Goal: Task Accomplishment & Management: Manage account settings

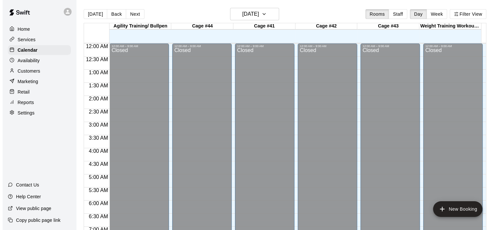
scroll to position [355, 0]
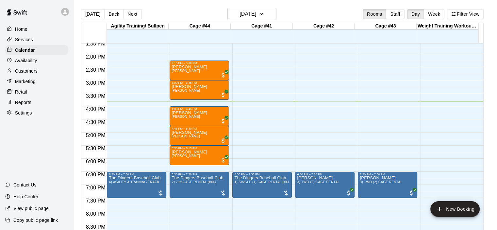
click at [267, 70] on div "12:00 AM – 9:00 AM Closed 6:30 PM – 7:30 PM The Dingers Baseball Club 1) SINGLE…" at bounding box center [261, 1] width 59 height 627
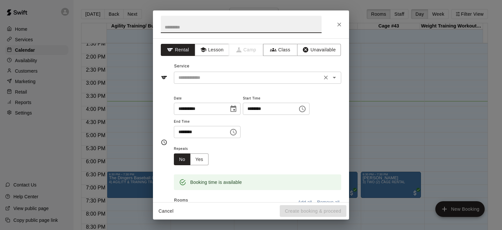
click at [331, 78] on icon "Open" at bounding box center [334, 78] width 8 height 8
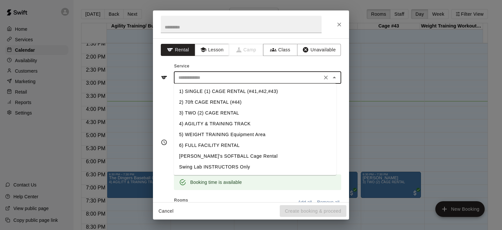
click at [259, 92] on li "1) SINGLE (1) CAGE RENTAL (#41,#42,#43)" at bounding box center [255, 91] width 162 height 11
type input "**********"
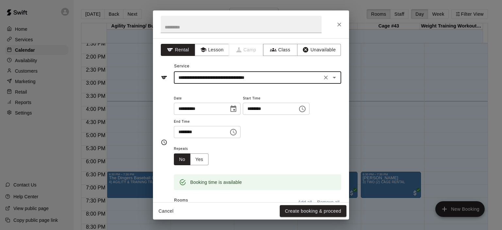
click at [237, 131] on icon "Choose time, selected time is 3:00 PM" at bounding box center [233, 132] width 8 height 8
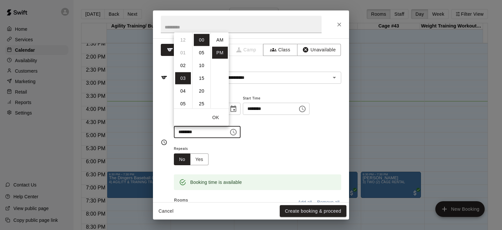
scroll to position [12, 0]
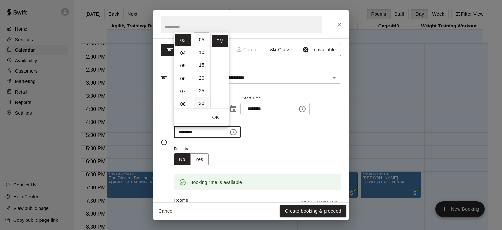
click at [203, 103] on li "30" at bounding box center [202, 103] width 16 height 12
type input "********"
click at [263, 131] on div "**********" at bounding box center [257, 116] width 167 height 44
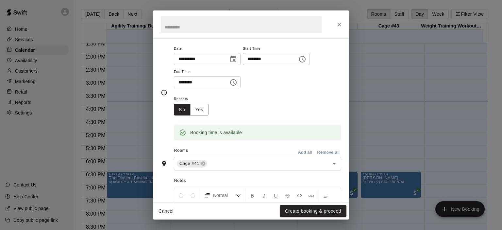
scroll to position [98, 0]
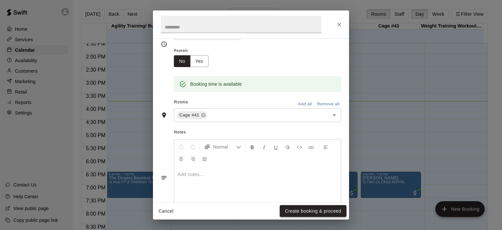
click at [319, 213] on button "Create booking & proceed" at bounding box center [313, 211] width 67 height 12
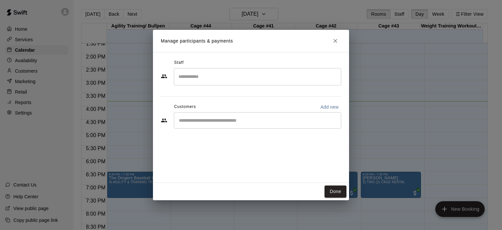
click at [205, 77] on input "Search staff" at bounding box center [257, 76] width 161 height 11
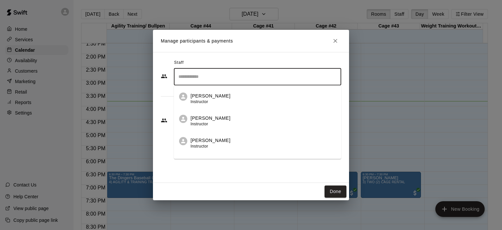
click at [199, 100] on span "Instructor" at bounding box center [199, 101] width 18 height 5
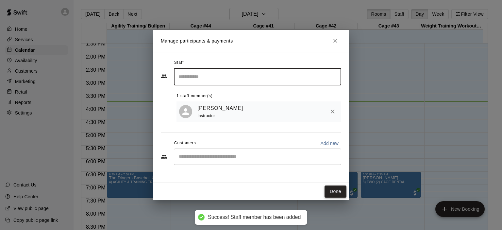
click at [344, 192] on button "Done" at bounding box center [335, 191] width 22 height 12
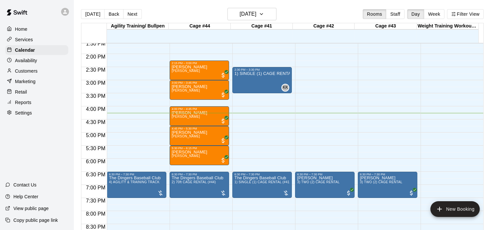
click at [323, 121] on div "12:00 AM – 9:00 AM Closed 6:30 PM – 7:30 PM [PERSON_NAME] 3) TWO (2) CAGE RENTA…" at bounding box center [324, 1] width 59 height 627
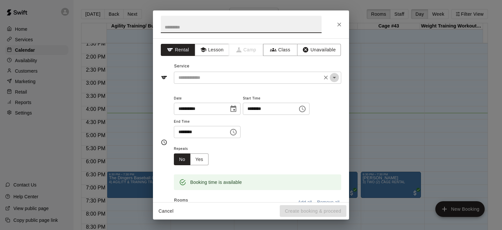
click at [330, 74] on icon "Open" at bounding box center [334, 78] width 8 height 8
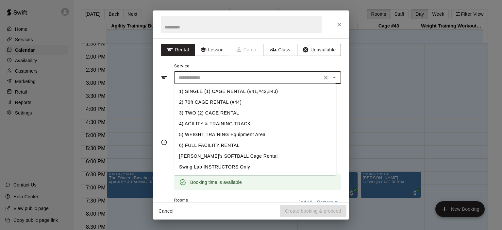
click at [239, 91] on li "1) SINGLE (1) CAGE RENTAL (#41,#42,#43)" at bounding box center [255, 91] width 162 height 11
type input "**********"
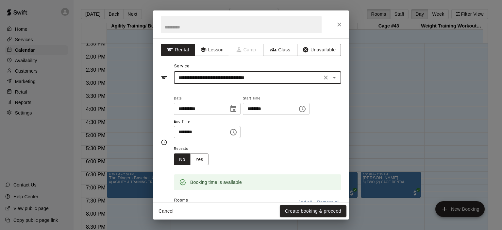
click at [237, 132] on icon "Choose time, selected time is 5:00 PM" at bounding box center [233, 132] width 8 height 8
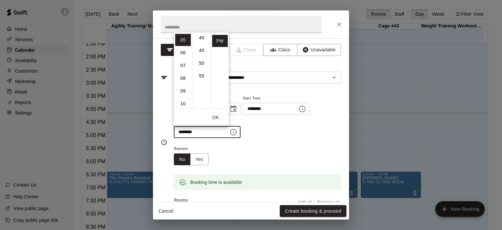
scroll to position [105, 0]
click at [184, 53] on li "06" at bounding box center [183, 52] width 16 height 12
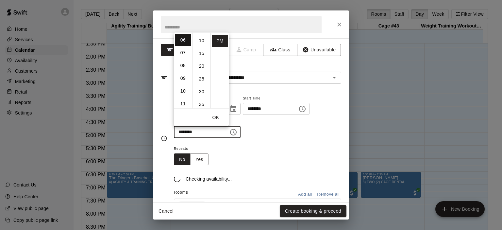
scroll to position [0, 0]
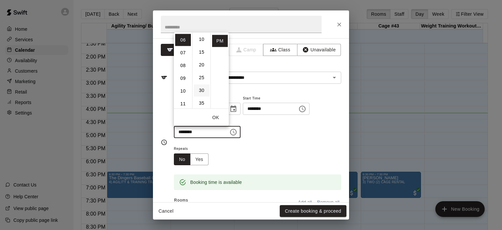
click at [203, 90] on li "30" at bounding box center [202, 90] width 16 height 12
type input "********"
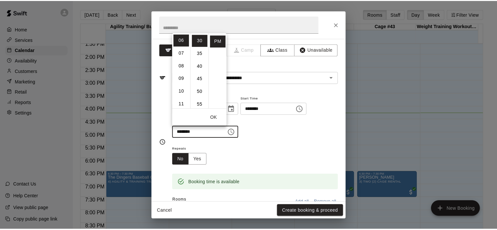
scroll to position [76, 0]
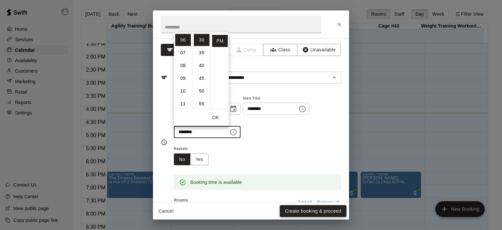
click at [317, 205] on button "Create booking & proceed" at bounding box center [313, 211] width 67 height 12
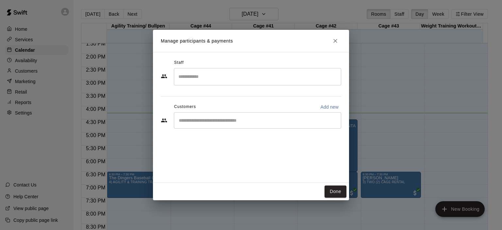
click at [241, 124] on div "​" at bounding box center [257, 120] width 167 height 16
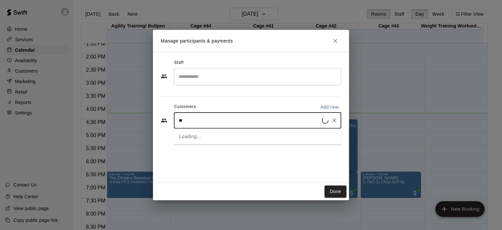
type input "***"
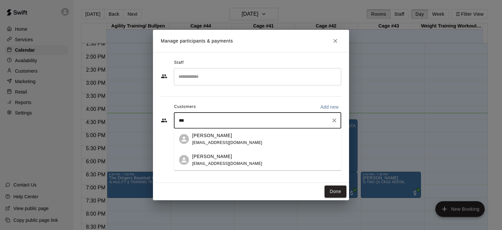
click at [224, 136] on div "[PERSON_NAME]" at bounding box center [227, 135] width 70 height 7
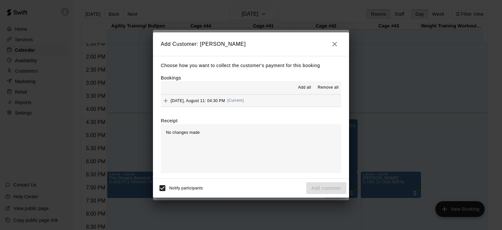
click at [236, 102] on span "(Current)" at bounding box center [235, 100] width 17 height 5
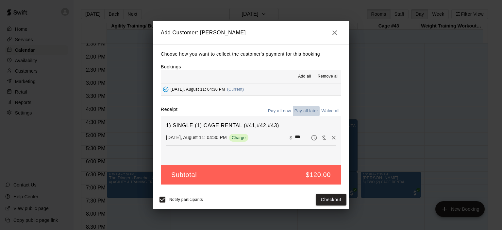
click at [302, 111] on button "Pay all later" at bounding box center [306, 111] width 27 height 10
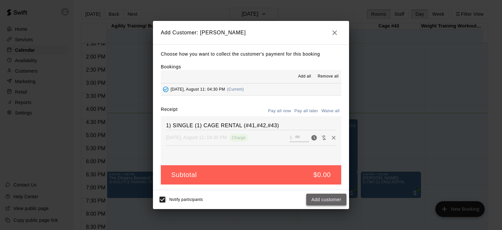
click at [321, 198] on button "Add customer" at bounding box center [326, 199] width 40 height 12
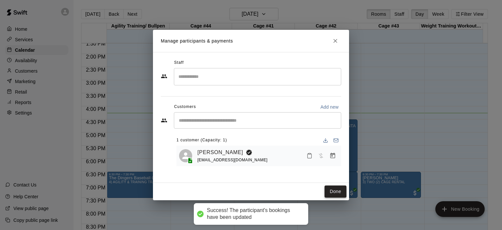
click at [334, 187] on button "Done" at bounding box center [335, 191] width 22 height 12
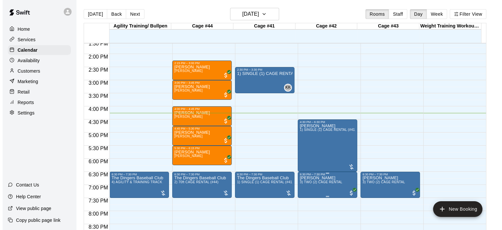
scroll to position [433, 0]
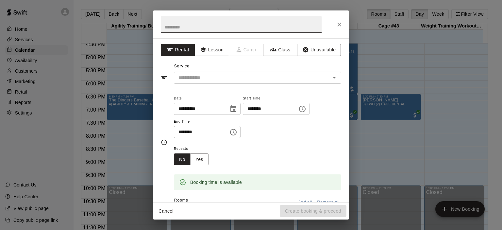
click at [237, 132] on icon "Choose time, selected time is 8:00 PM" at bounding box center [233, 132] width 8 height 8
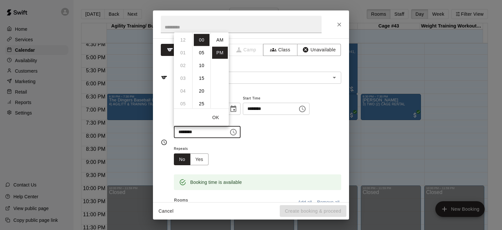
scroll to position [12, 0]
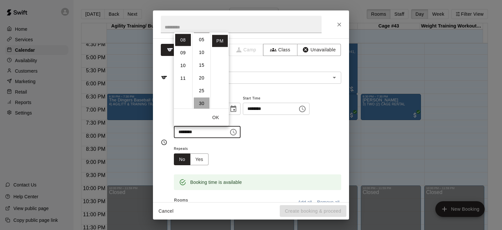
click at [203, 102] on li "30" at bounding box center [202, 103] width 16 height 12
type input "********"
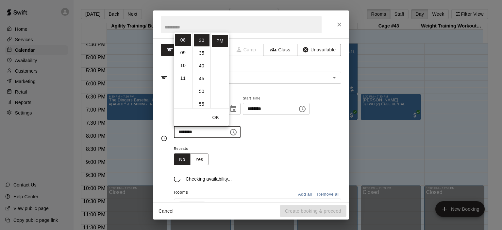
scroll to position [76, 0]
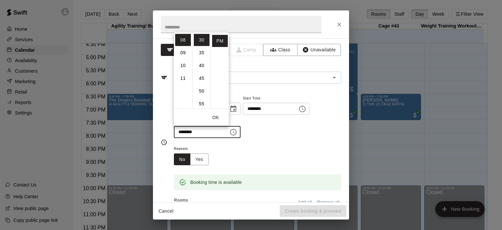
click at [302, 139] on div "**********" at bounding box center [257, 119] width 167 height 51
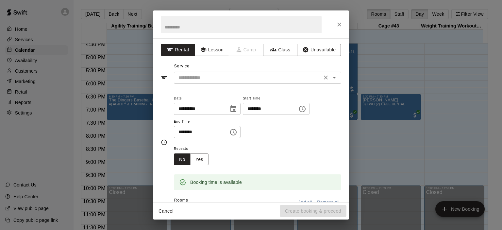
click at [332, 76] on icon "Open" at bounding box center [334, 78] width 8 height 8
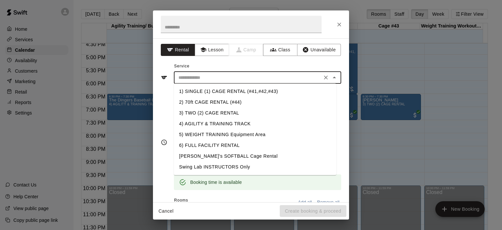
click at [237, 103] on li "2) 70ft CAGE RENTAL (#44)" at bounding box center [255, 102] width 162 height 11
type input "**********"
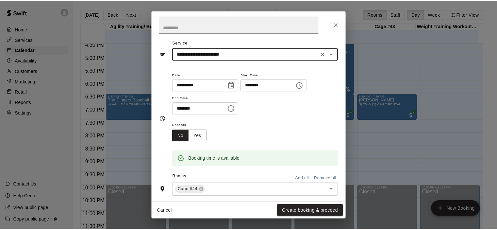
scroll to position [65, 0]
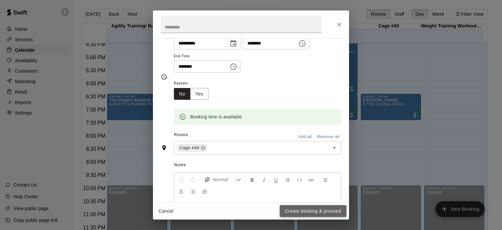
click at [320, 210] on button "Create booking & proceed" at bounding box center [313, 211] width 67 height 12
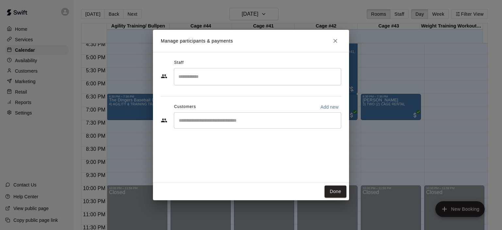
click at [232, 121] on input "Start typing to search customers..." at bounding box center [257, 120] width 161 height 7
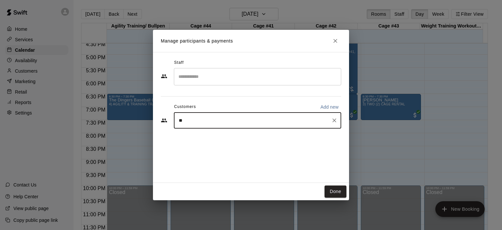
type input "***"
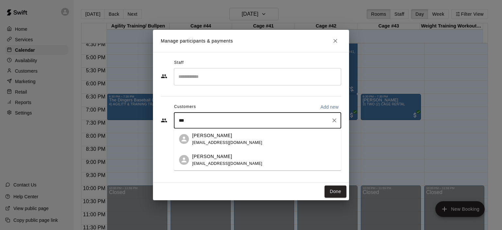
click at [220, 135] on div "[PERSON_NAME]" at bounding box center [227, 135] width 70 height 7
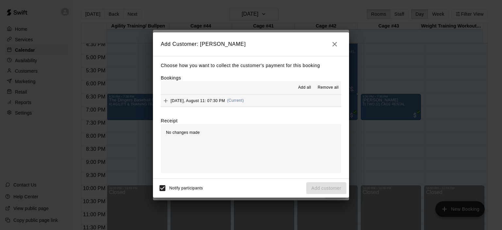
click at [230, 102] on span "(Current)" at bounding box center [235, 100] width 17 height 5
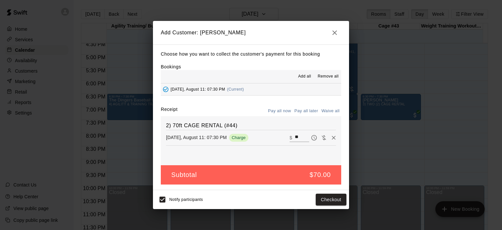
click at [309, 110] on button "Pay all later" at bounding box center [306, 111] width 27 height 10
click at [332, 201] on button "Add customer" at bounding box center [326, 199] width 40 height 12
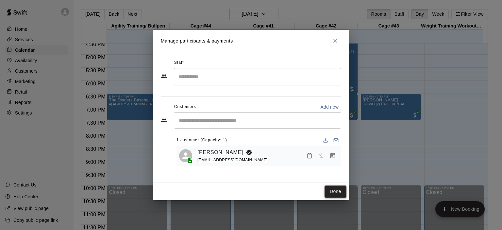
click at [335, 190] on button "Done" at bounding box center [335, 191] width 22 height 12
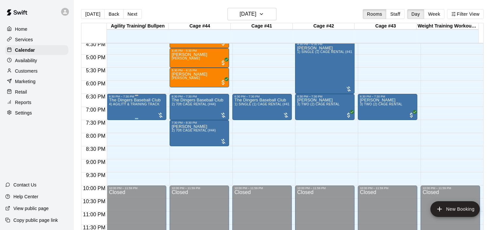
click at [124, 104] on span "4) AGILITY & TRAINING TRACK" at bounding box center [134, 104] width 51 height 4
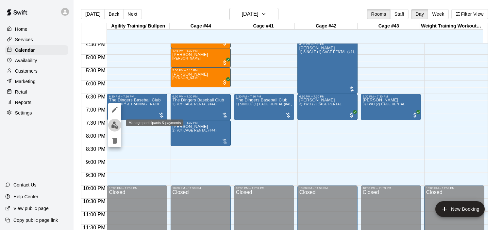
click at [114, 126] on img "edit" at bounding box center [115, 125] width 8 height 8
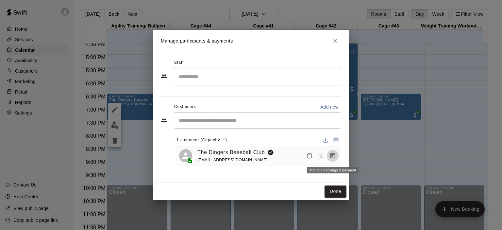
click at [330, 156] on icon "Manage bookings & payment" at bounding box center [332, 156] width 5 height 6
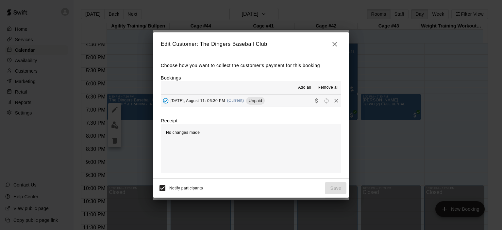
click at [239, 99] on span "(Current)" at bounding box center [235, 100] width 17 height 5
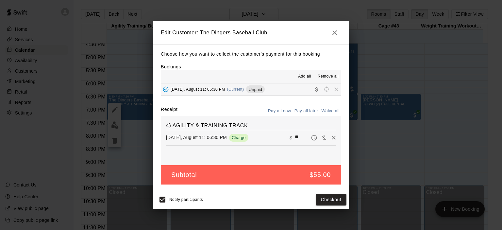
click at [325, 112] on button "Waive all" at bounding box center [330, 111] width 22 height 10
type input "*"
click at [334, 201] on button "Save" at bounding box center [336, 199] width 22 height 12
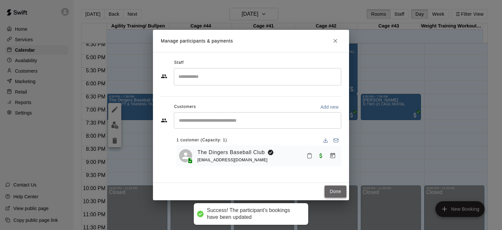
click at [337, 188] on button "Done" at bounding box center [335, 191] width 22 height 12
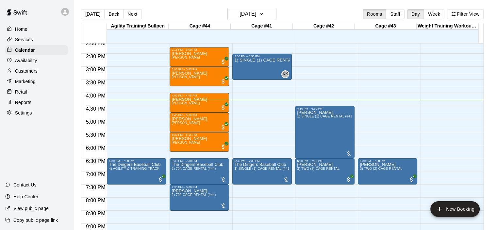
scroll to position [368, 0]
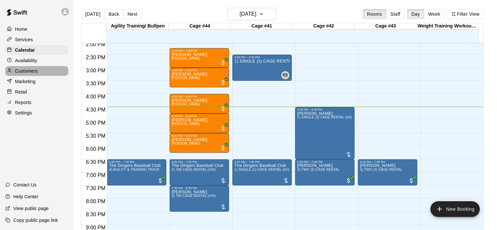
click at [38, 72] on div "Customers" at bounding box center [36, 71] width 63 height 10
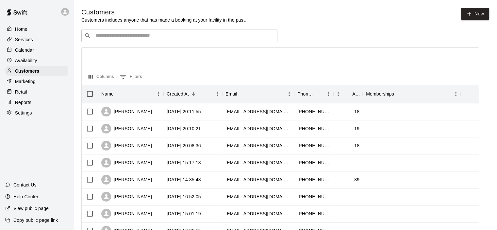
click at [132, 38] on input "Search customers by name or email" at bounding box center [183, 35] width 181 height 7
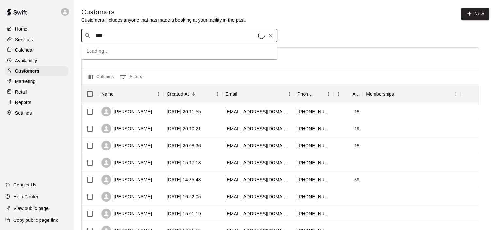
type input "*****"
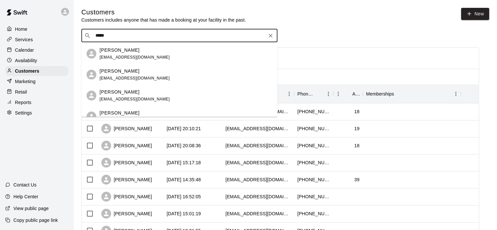
click at [132, 77] on span "[EMAIL_ADDRESS][DOMAIN_NAME]" at bounding box center [135, 78] width 70 height 5
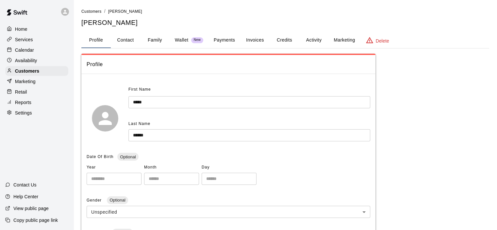
click at [223, 40] on button "Payments" at bounding box center [224, 40] width 32 height 16
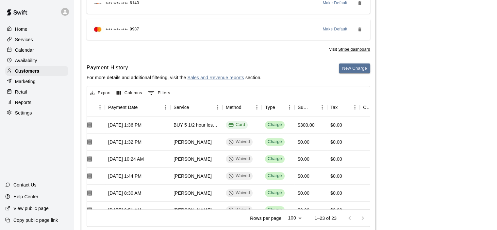
scroll to position [93, 0]
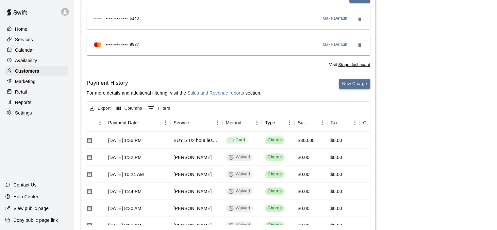
click at [349, 82] on button "New Charge" at bounding box center [354, 84] width 31 height 10
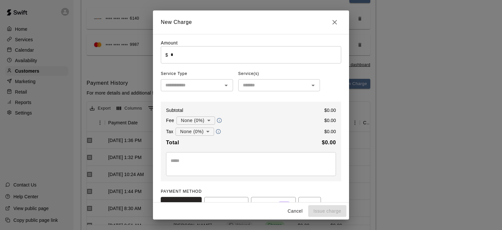
click at [180, 57] on input "*" at bounding box center [256, 54] width 171 height 17
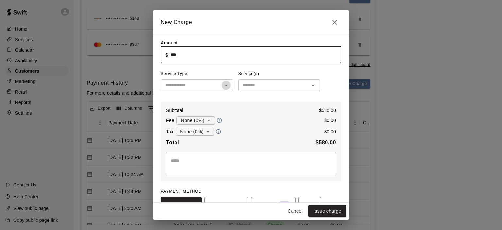
click at [225, 87] on icon "Open" at bounding box center [226, 85] width 8 height 8
type input "******"
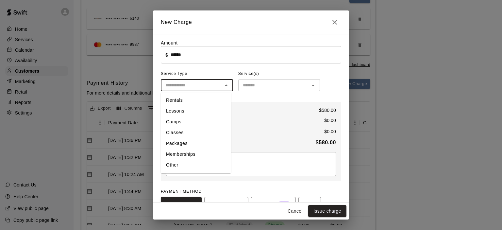
click at [188, 145] on li "Packages" at bounding box center [196, 143] width 70 height 11
type input "********"
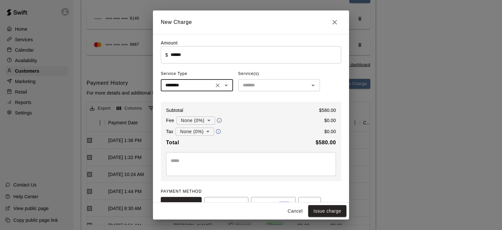
click at [312, 87] on icon "Open" at bounding box center [313, 85] width 8 height 8
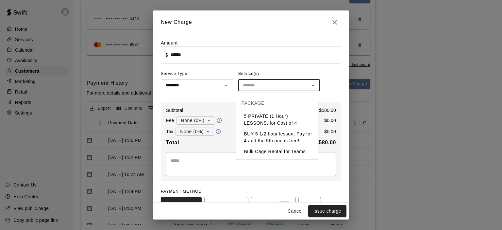
click at [275, 120] on li "5 PRIVATE (1 Hour) LESSONS, for Cost of 4" at bounding box center [277, 120] width 82 height 18
type input "**********"
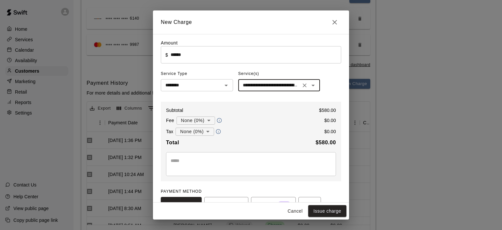
click at [175, 158] on textarea at bounding box center [251, 163] width 161 height 13
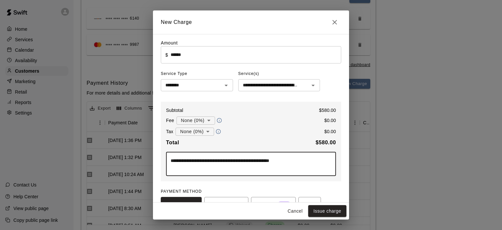
click at [189, 161] on textarea "**********" at bounding box center [249, 163] width 156 height 13
type textarea "**********"
click at [323, 209] on button "Issue charge" at bounding box center [327, 211] width 38 height 12
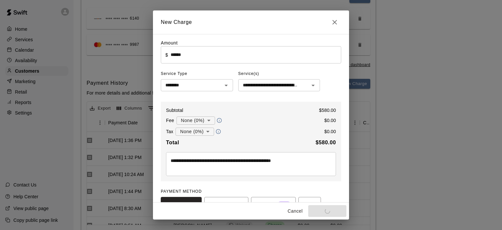
type input "*"
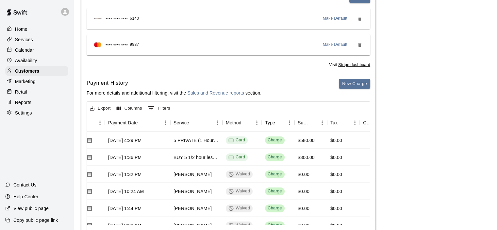
click at [25, 48] on p "Calendar" at bounding box center [24, 50] width 19 height 7
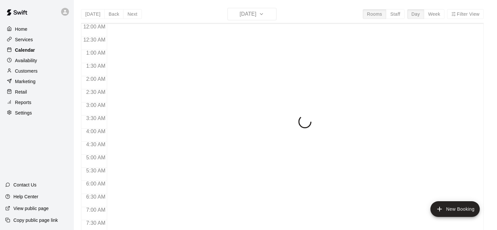
scroll to position [413, 0]
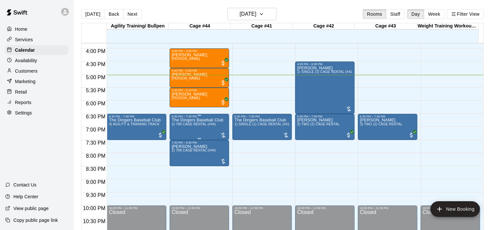
click at [196, 120] on p "The Dingers Baseball Club" at bounding box center [198, 120] width 52 height 0
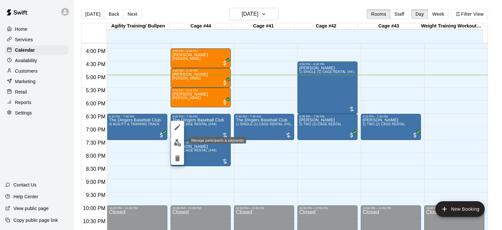
click at [175, 143] on img "edit" at bounding box center [178, 143] width 8 height 8
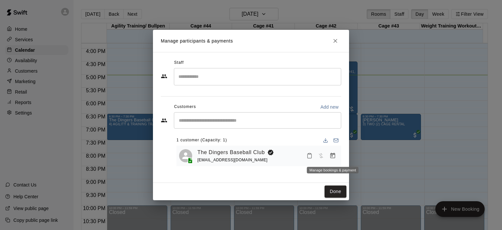
click at [333, 155] on icon "Manage bookings & payment" at bounding box center [332, 155] width 7 height 7
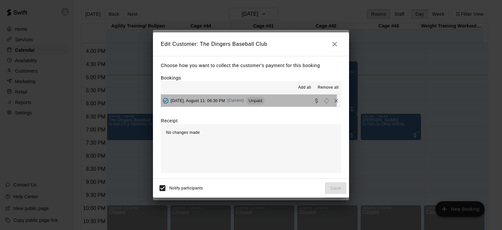
click at [237, 99] on span "(Current)" at bounding box center [235, 100] width 17 height 5
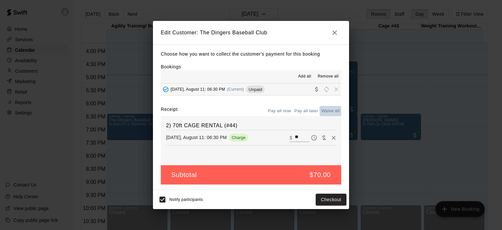
click at [329, 112] on button "Waive all" at bounding box center [330, 111] width 22 height 10
type input "*"
click at [336, 200] on button "Save" at bounding box center [336, 199] width 22 height 12
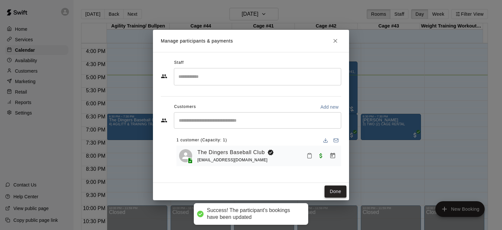
click at [333, 190] on button "Done" at bounding box center [335, 191] width 22 height 12
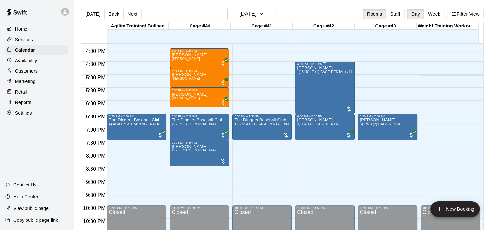
click at [321, 83] on div "[PERSON_NAME] 1) SINGLE (1) CAGE RENTAL (#41,#42,#43)" at bounding box center [325, 181] width 56 height 230
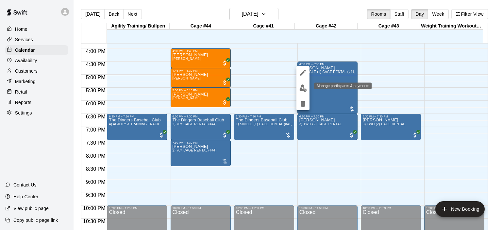
click at [300, 89] on img "edit" at bounding box center [303, 88] width 8 height 8
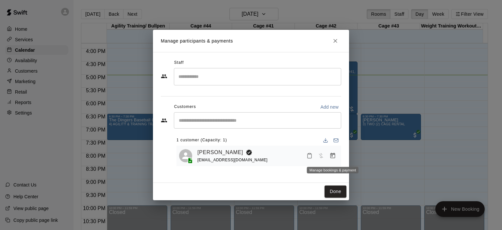
click at [331, 154] on icon "Manage bookings & payment" at bounding box center [332, 156] width 5 height 6
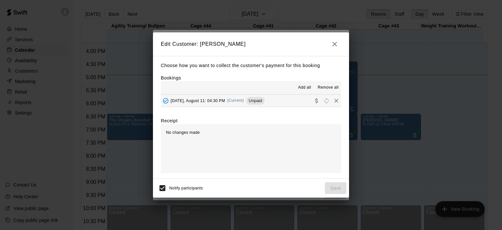
click at [239, 102] on span "(Current)" at bounding box center [235, 100] width 17 height 5
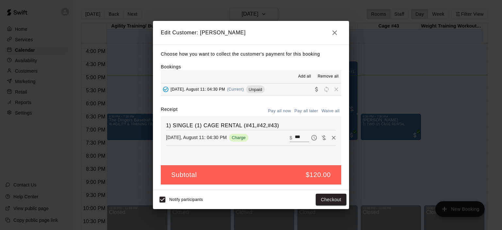
click at [297, 135] on input "***" at bounding box center [302, 137] width 14 height 8
type input "*"
type input "**"
click at [335, 199] on button "Checkout" at bounding box center [331, 199] width 31 height 12
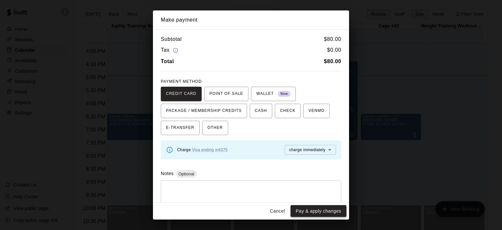
click at [318, 212] on button "Pay & apply changes" at bounding box center [318, 211] width 56 height 12
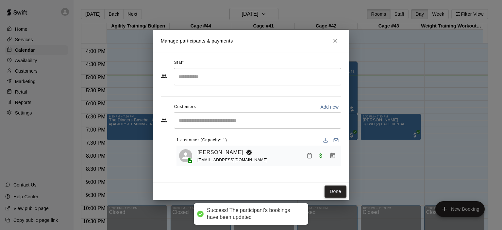
click at [339, 192] on button "Done" at bounding box center [335, 191] width 22 height 12
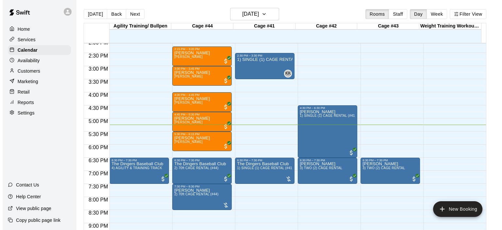
scroll to position [381, 0]
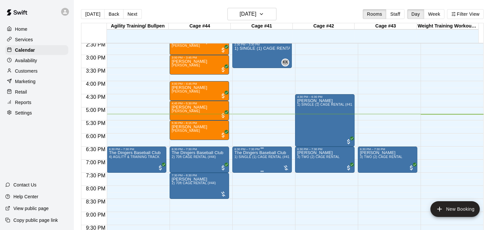
click at [261, 155] on span "1) SINGLE (1) CAGE RENTAL (#41,#42,#43)" at bounding box center [269, 157] width 70 height 4
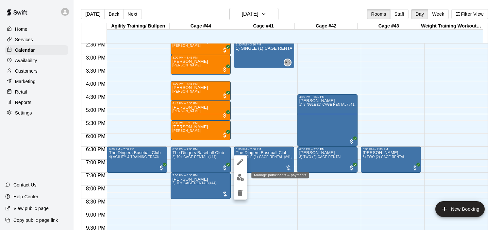
click at [238, 173] on img "edit" at bounding box center [241, 177] width 8 height 8
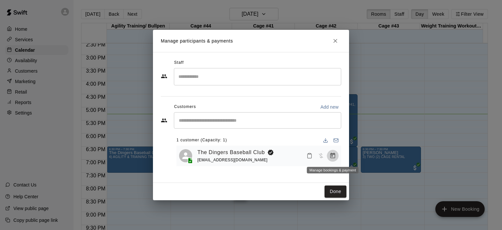
click at [335, 156] on icon "Manage bookings & payment" at bounding box center [332, 155] width 7 height 7
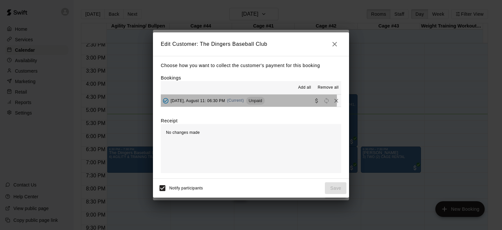
click at [227, 100] on div "[DATE], August 11: 06:30 PM (Current) Unpaid" at bounding box center [213, 101] width 104 height 10
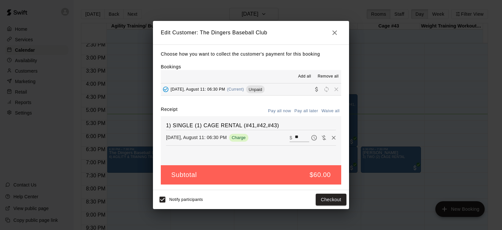
click at [326, 111] on button "Waive all" at bounding box center [330, 111] width 22 height 10
type input "*"
click at [336, 200] on button "Save" at bounding box center [336, 199] width 22 height 12
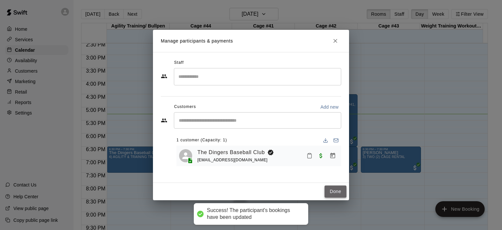
click at [336, 192] on button "Done" at bounding box center [335, 191] width 22 height 12
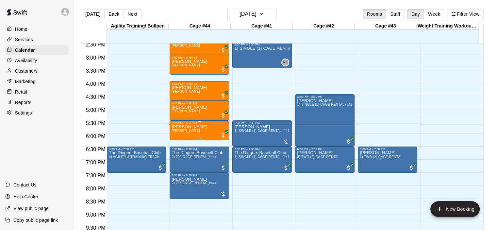
click at [193, 127] on p "[PERSON_NAME]" at bounding box center [190, 127] width 36 height 0
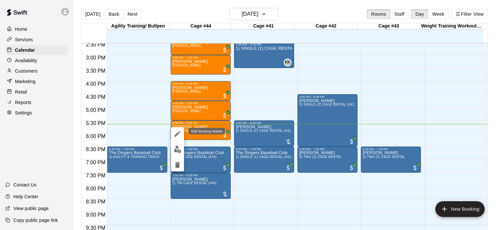
click at [177, 134] on icon "edit" at bounding box center [177, 134] width 6 height 6
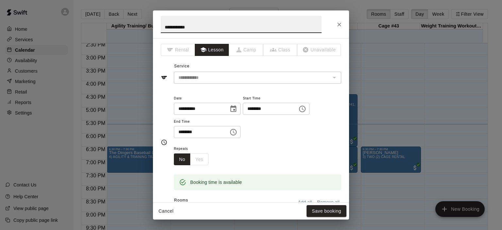
click at [237, 108] on icon "Choose date, selected date is Aug 11, 2025" at bounding box center [233, 109] width 8 height 8
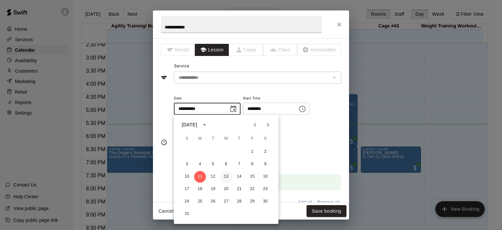
click at [226, 176] on button "13" at bounding box center [226, 177] width 12 height 12
type input "**********"
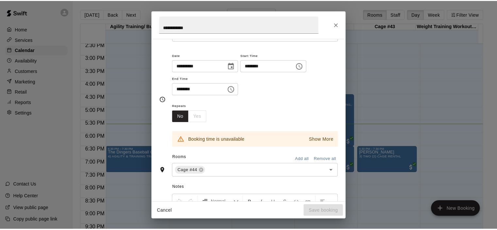
scroll to position [131, 0]
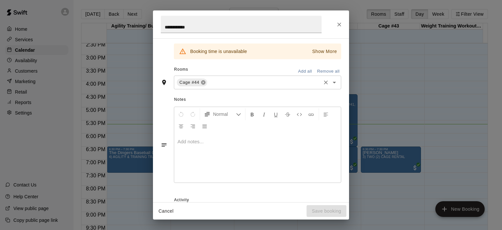
click at [204, 82] on icon at bounding box center [203, 82] width 4 height 4
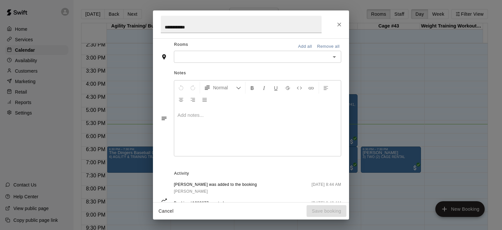
click at [330, 55] on icon "Open" at bounding box center [334, 57] width 8 height 8
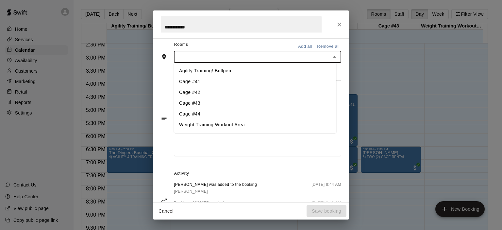
click at [205, 101] on li "Cage #43" at bounding box center [255, 103] width 162 height 11
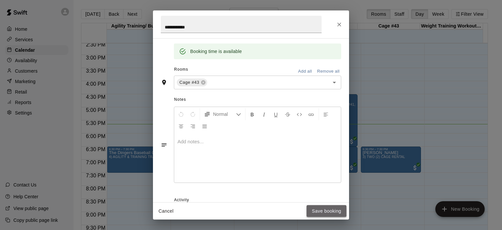
click at [338, 214] on button "Save booking" at bounding box center [326, 211] width 40 height 12
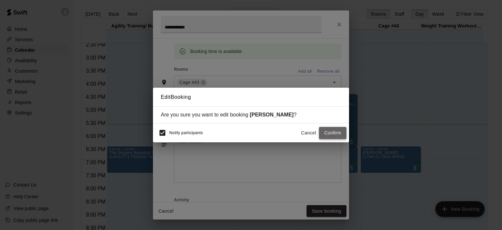
click at [328, 130] on button "Confirm" at bounding box center [332, 133] width 27 height 12
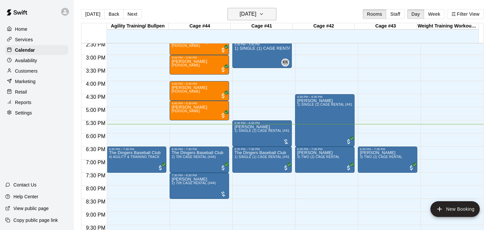
click at [264, 14] on icon "button" at bounding box center [261, 14] width 5 height 8
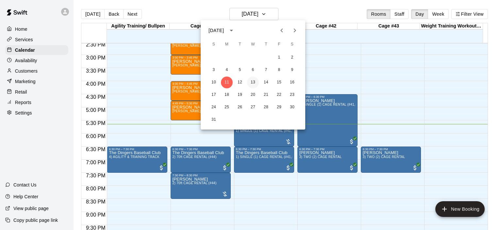
click at [254, 82] on button "13" at bounding box center [253, 82] width 12 height 12
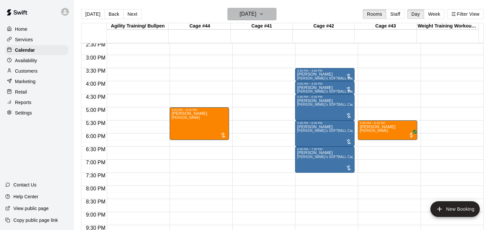
click at [264, 14] on icon "button" at bounding box center [261, 14] width 5 height 8
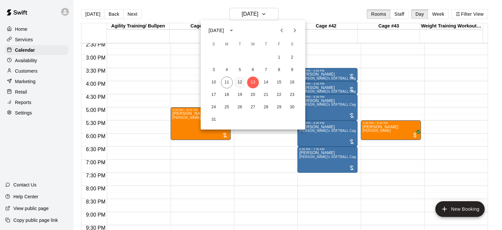
click at [241, 82] on button "12" at bounding box center [240, 82] width 12 height 12
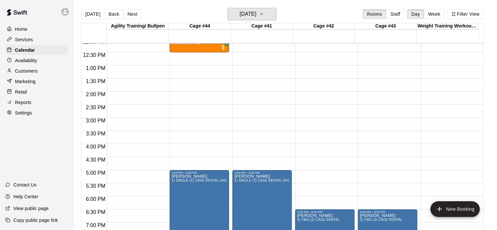
scroll to position [315, 0]
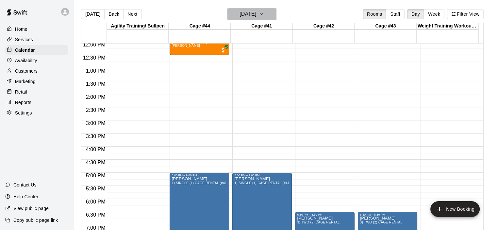
click at [264, 14] on icon "button" at bounding box center [261, 14] width 5 height 8
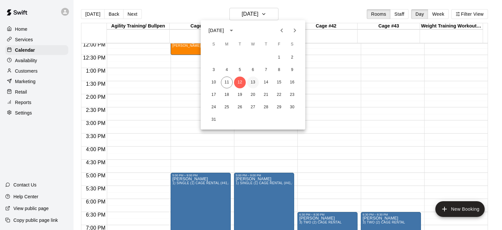
click at [253, 81] on button "13" at bounding box center [253, 82] width 12 height 12
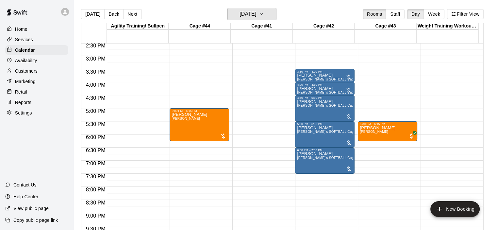
scroll to position [381, 0]
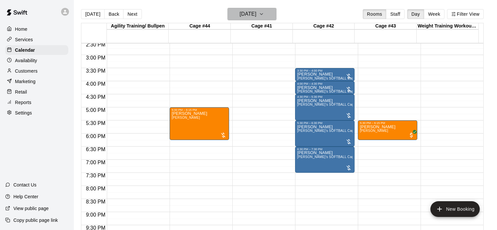
click at [264, 14] on icon "button" at bounding box center [261, 14] width 5 height 8
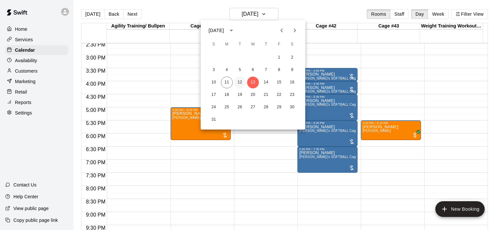
click at [241, 82] on button "12" at bounding box center [240, 82] width 12 height 12
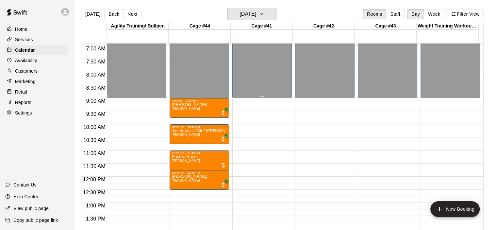
scroll to position [217, 0]
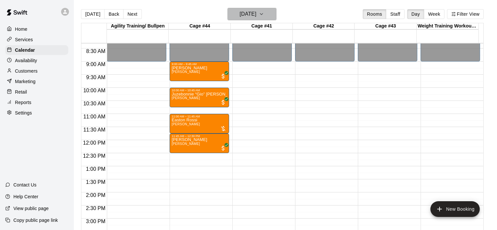
click at [264, 13] on icon "button" at bounding box center [261, 14] width 5 height 8
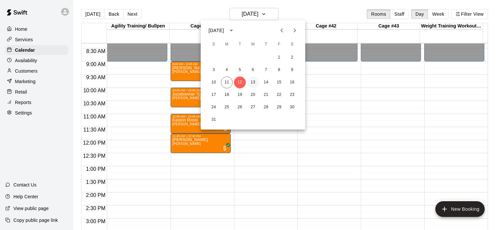
click at [253, 80] on button "13" at bounding box center [253, 82] width 12 height 12
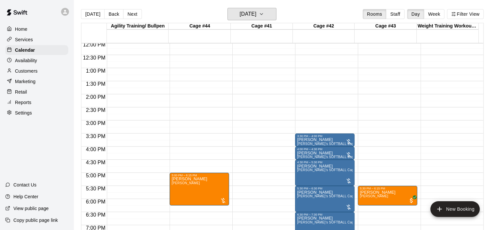
scroll to position [413, 0]
